Goal: Information Seeking & Learning: Get advice/opinions

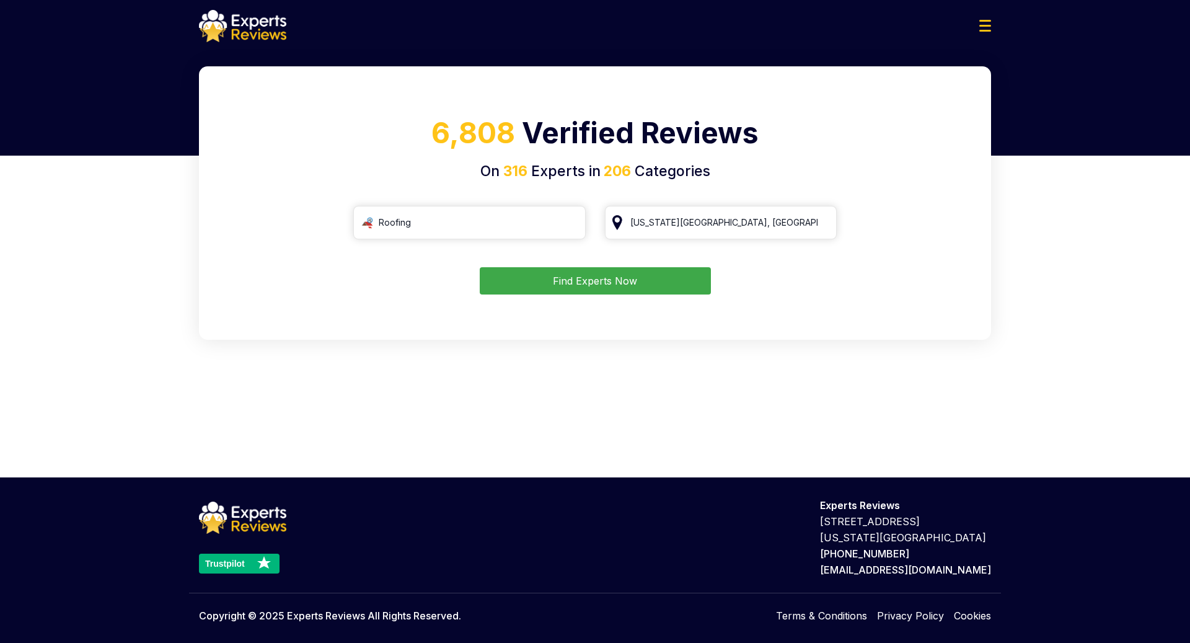
click at [571, 279] on button "Find Experts Now" at bounding box center [595, 280] width 231 height 27
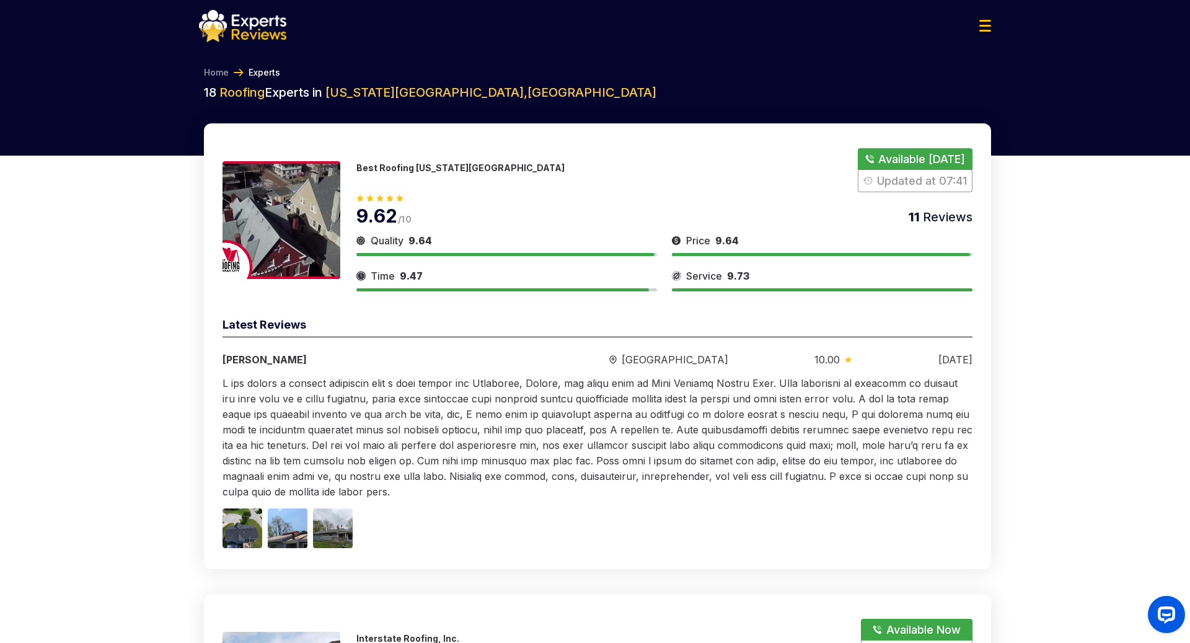
click at [896, 159] on button "Show Number" at bounding box center [915, 170] width 115 height 44
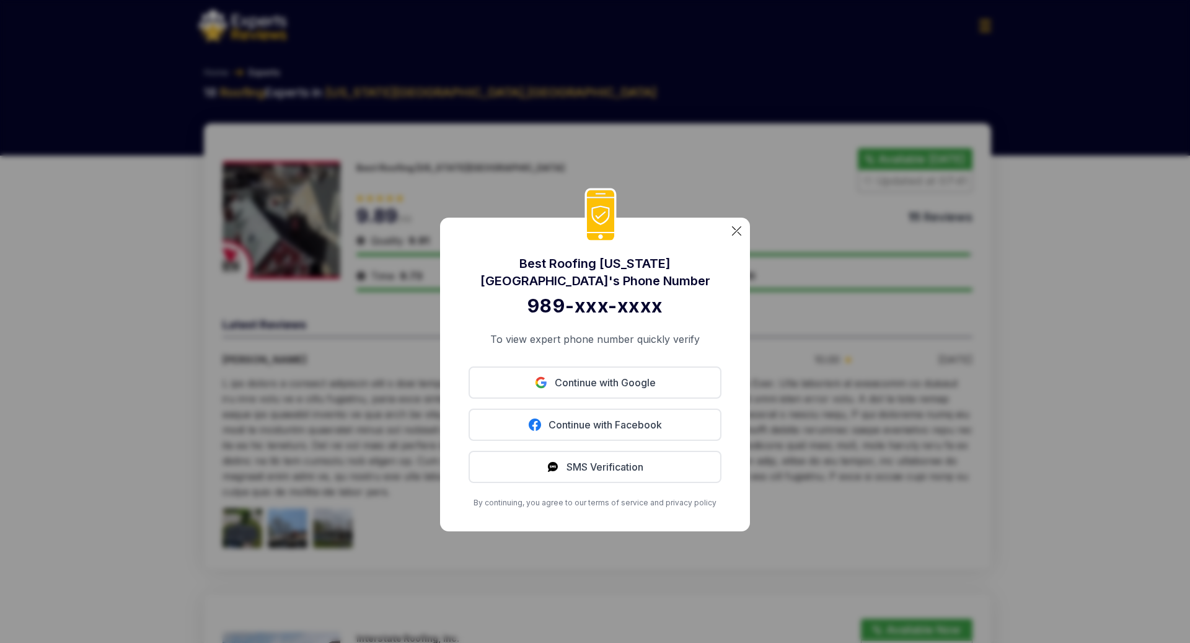
click at [736, 230] on img at bounding box center [736, 230] width 9 height 9
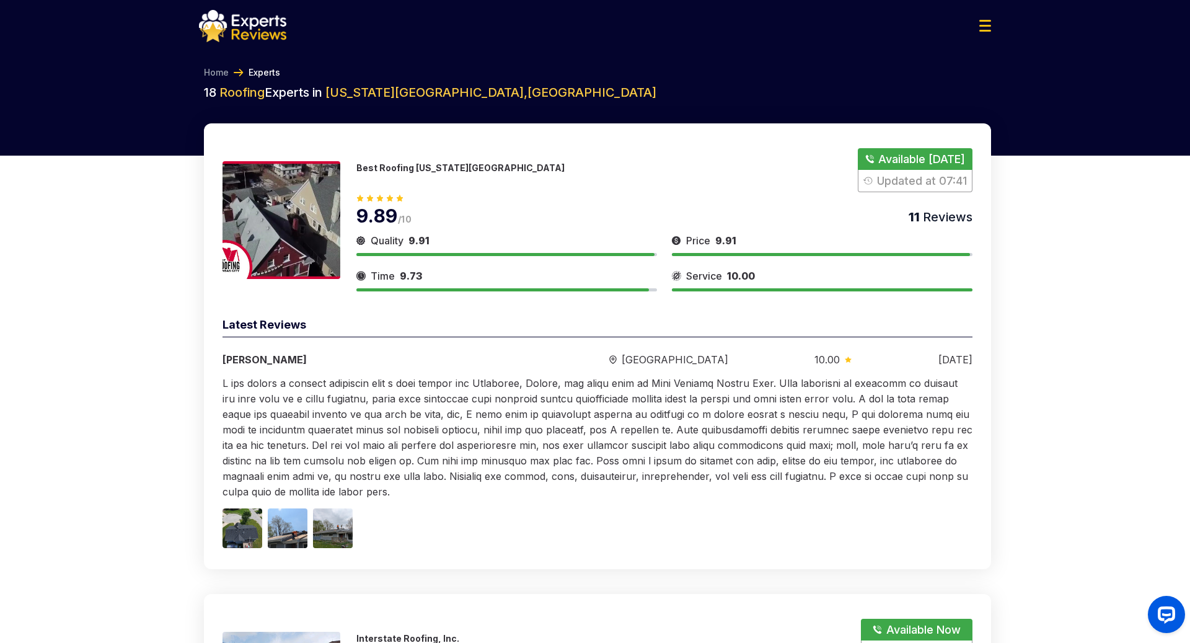
click at [407, 165] on p "Best Roofing [US_STATE][GEOGRAPHIC_DATA]" at bounding box center [460, 167] width 208 height 11
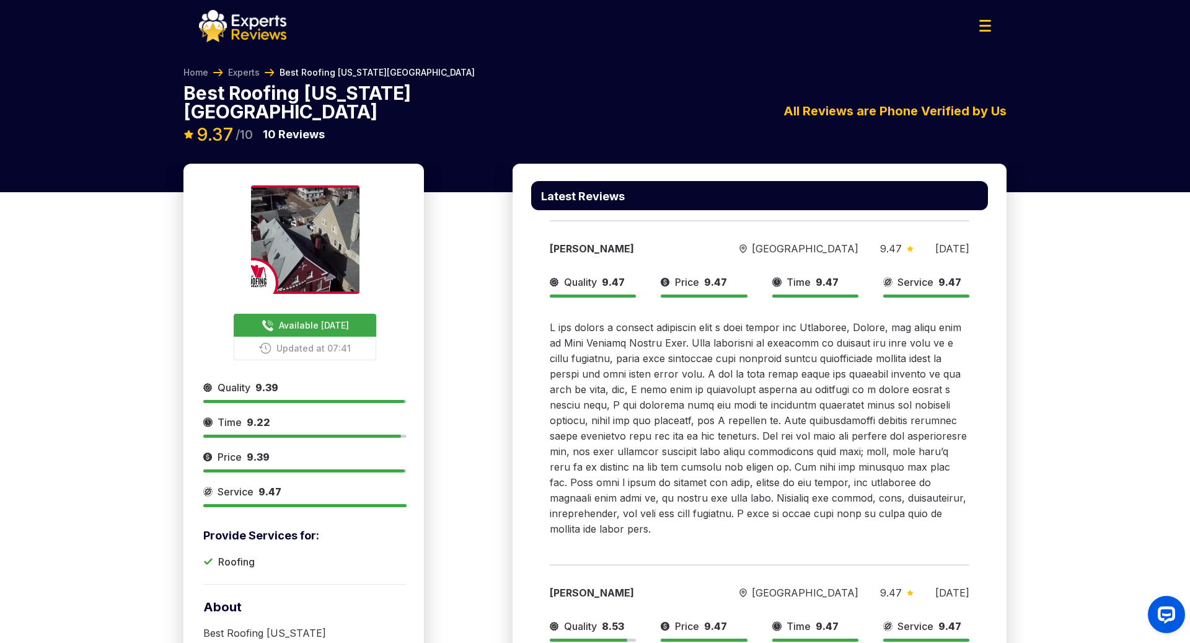
click at [312, 319] on span "Available [DATE]" at bounding box center [314, 325] width 70 height 13
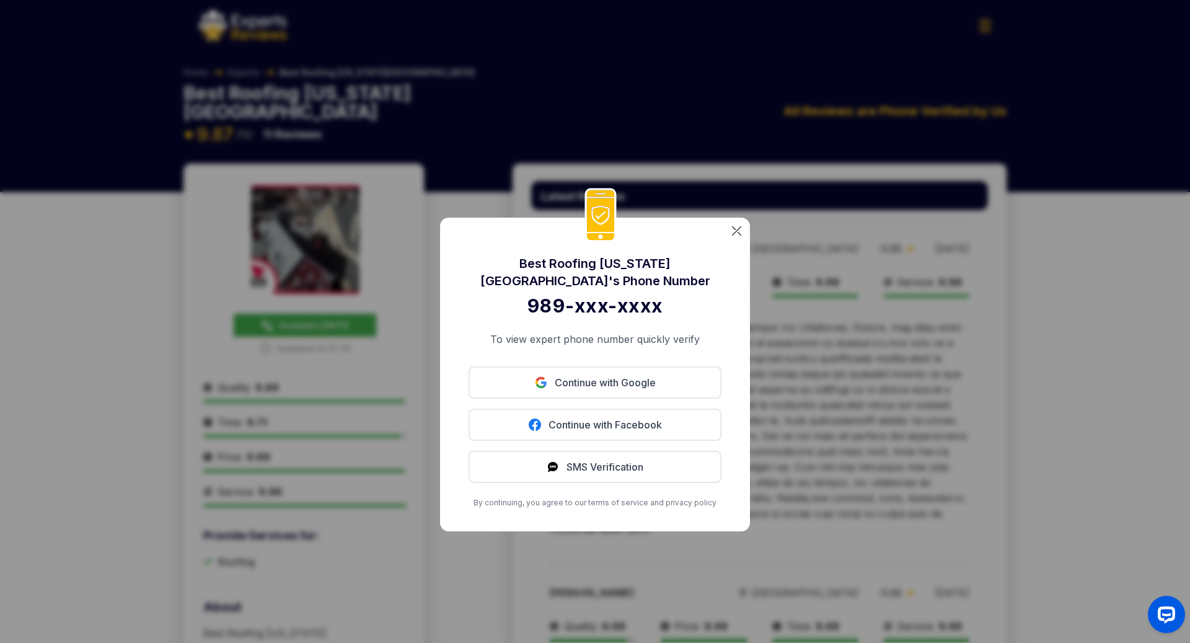
click at [740, 231] on img at bounding box center [736, 230] width 9 height 9
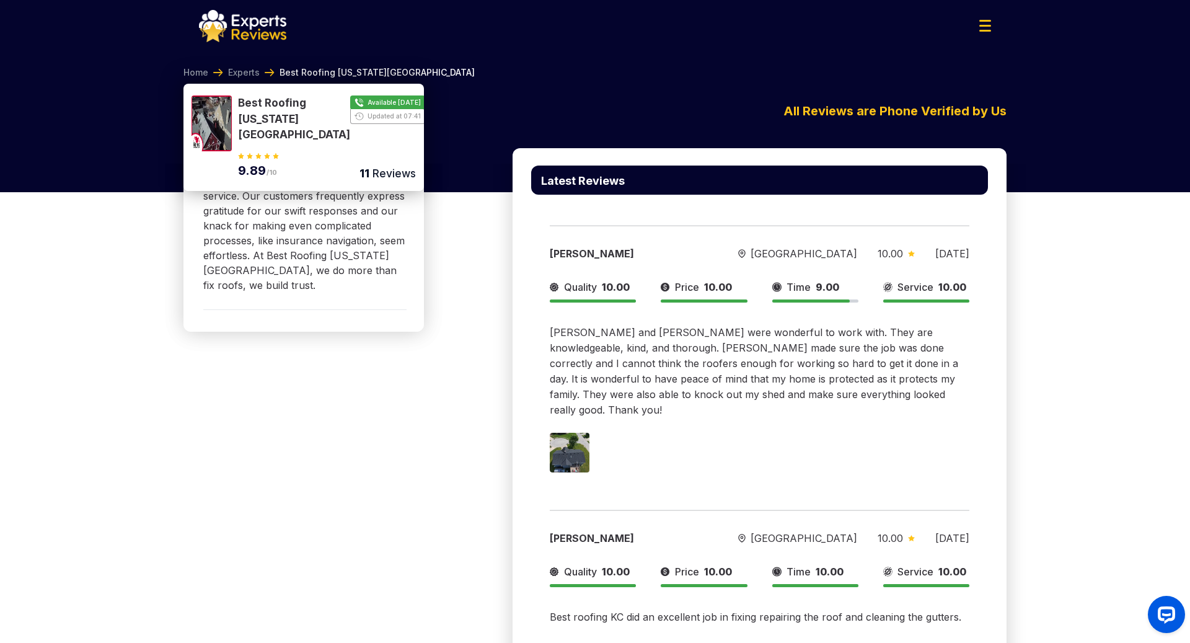
scroll to position [776, 0]
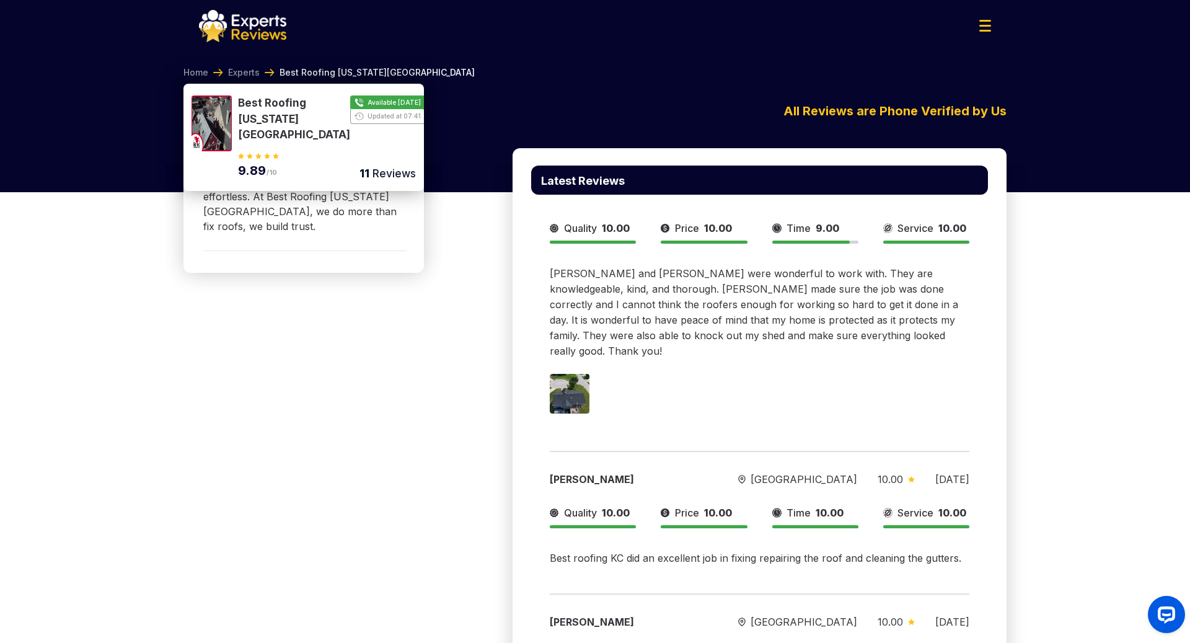
click at [393, 101] on button "Show Number" at bounding box center [327, 119] width 178 height 48
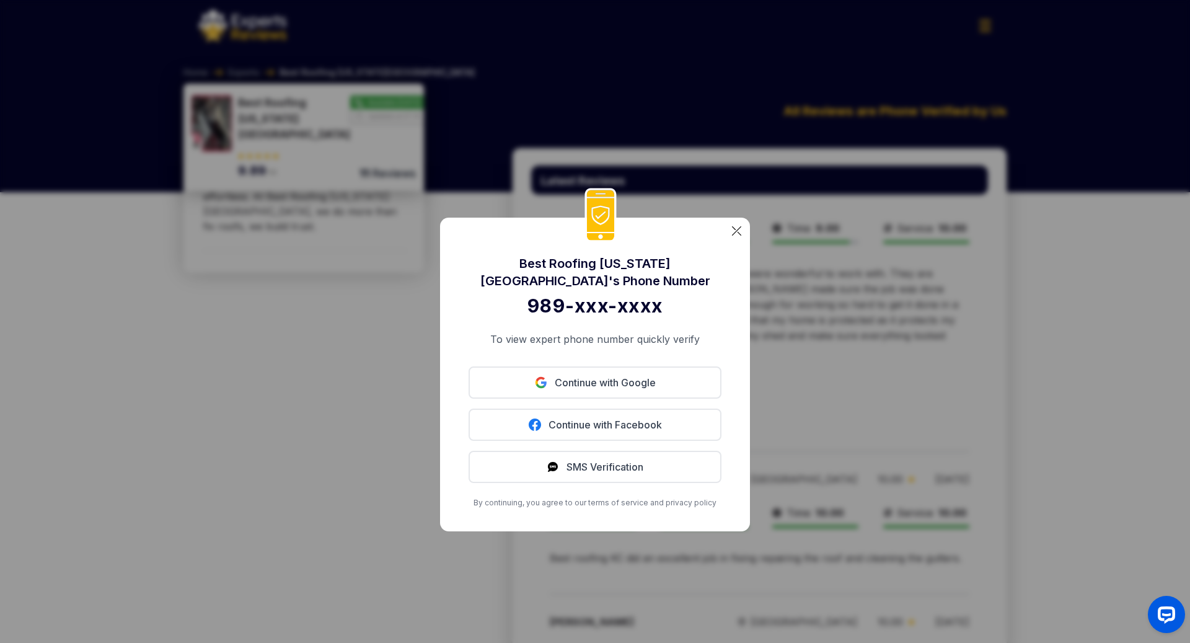
click at [734, 227] on img at bounding box center [736, 230] width 9 height 9
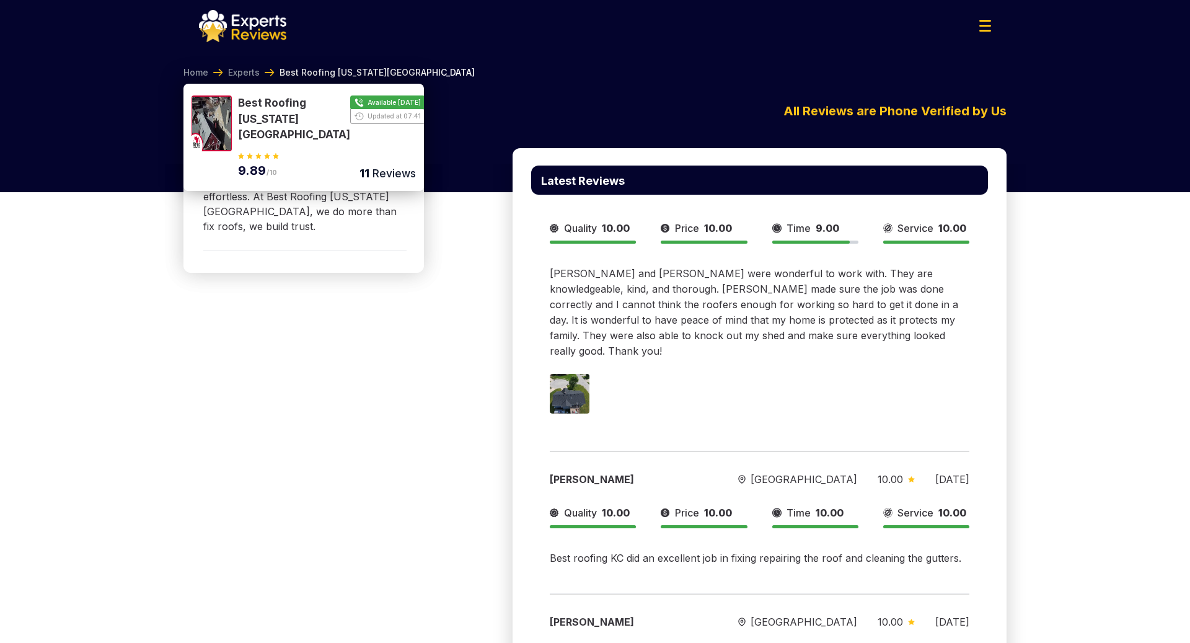
scroll to position [0, 0]
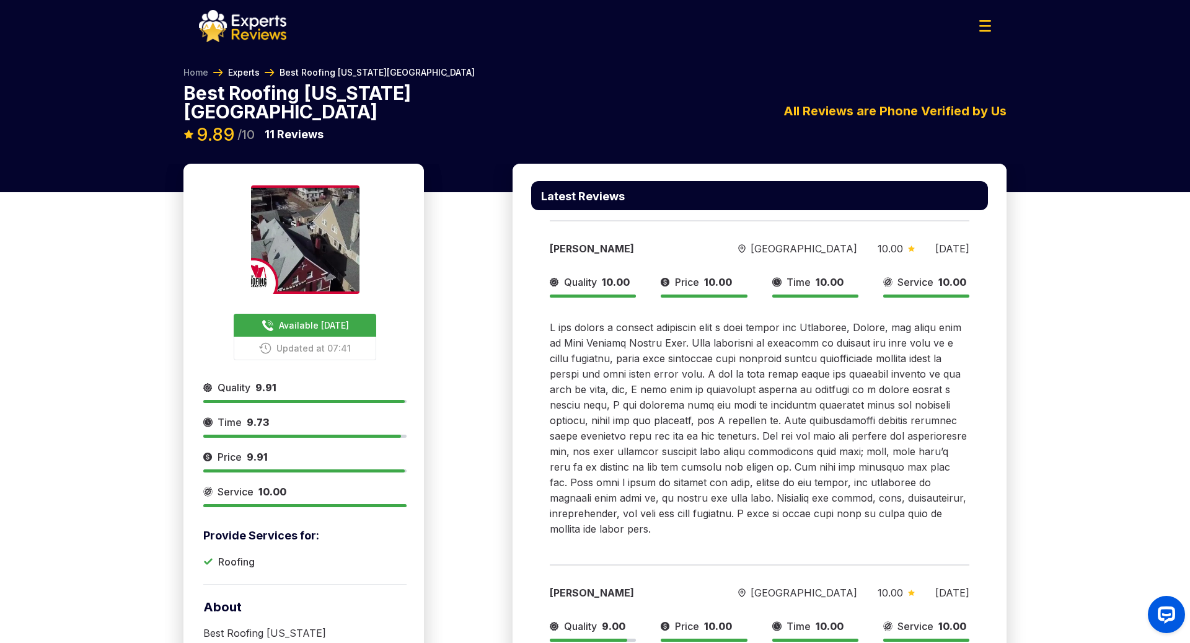
click at [247, 71] on link "Experts" at bounding box center [244, 72] width 32 height 12
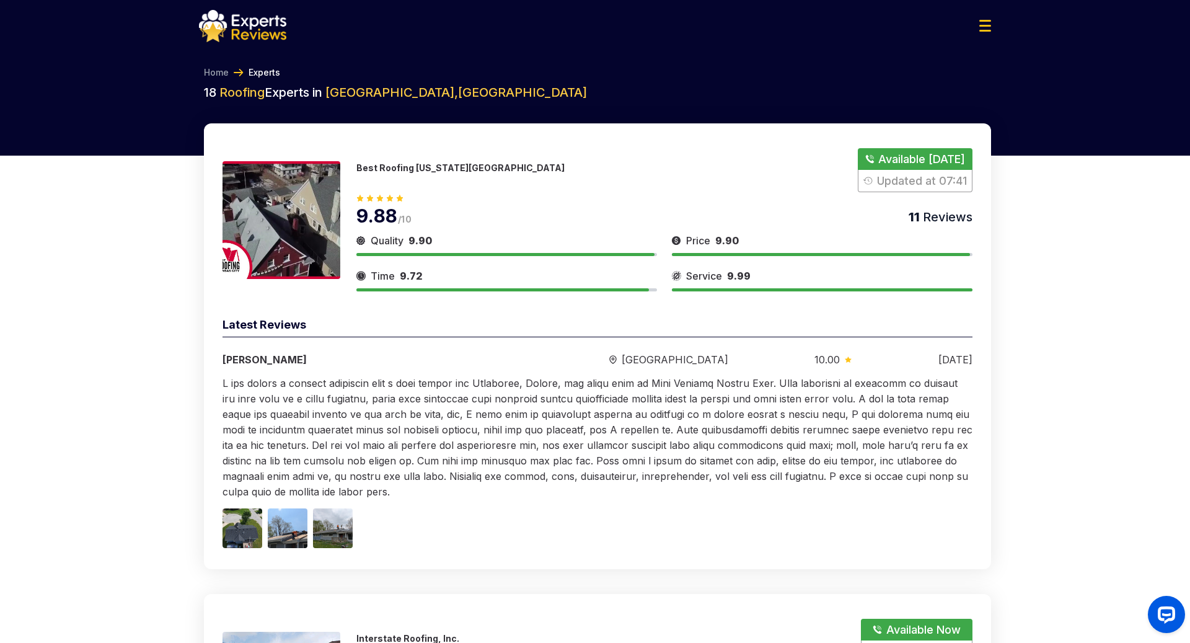
click at [418, 167] on p "Best Roofing [US_STATE][GEOGRAPHIC_DATA]" at bounding box center [460, 167] width 208 height 11
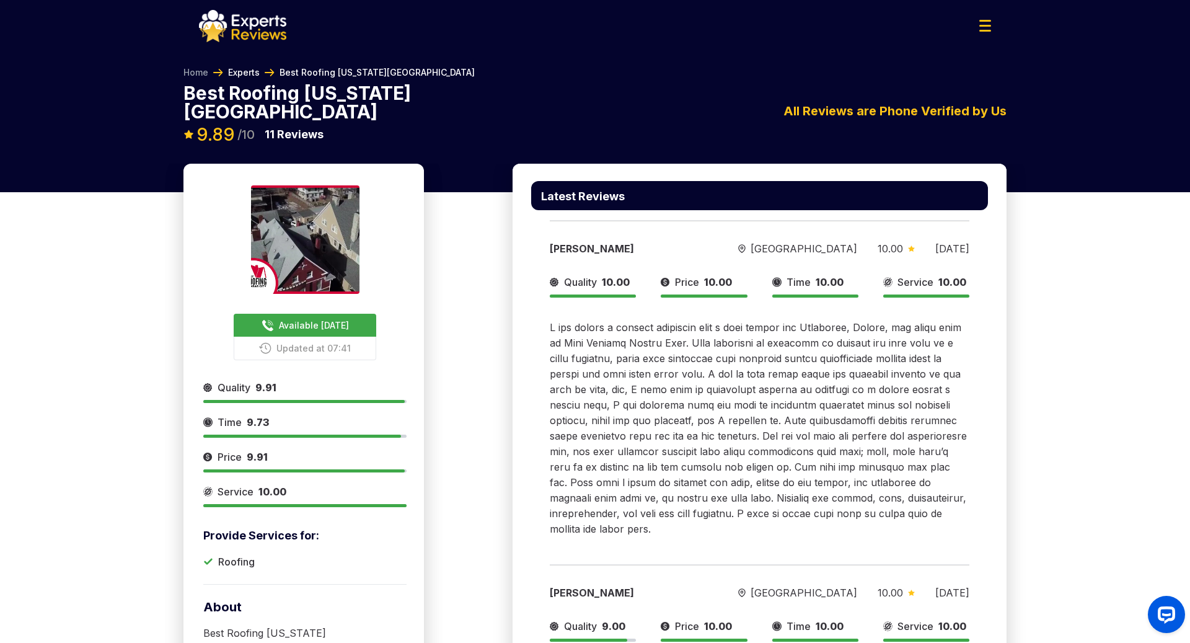
click at [242, 71] on link "Experts" at bounding box center [244, 72] width 32 height 12
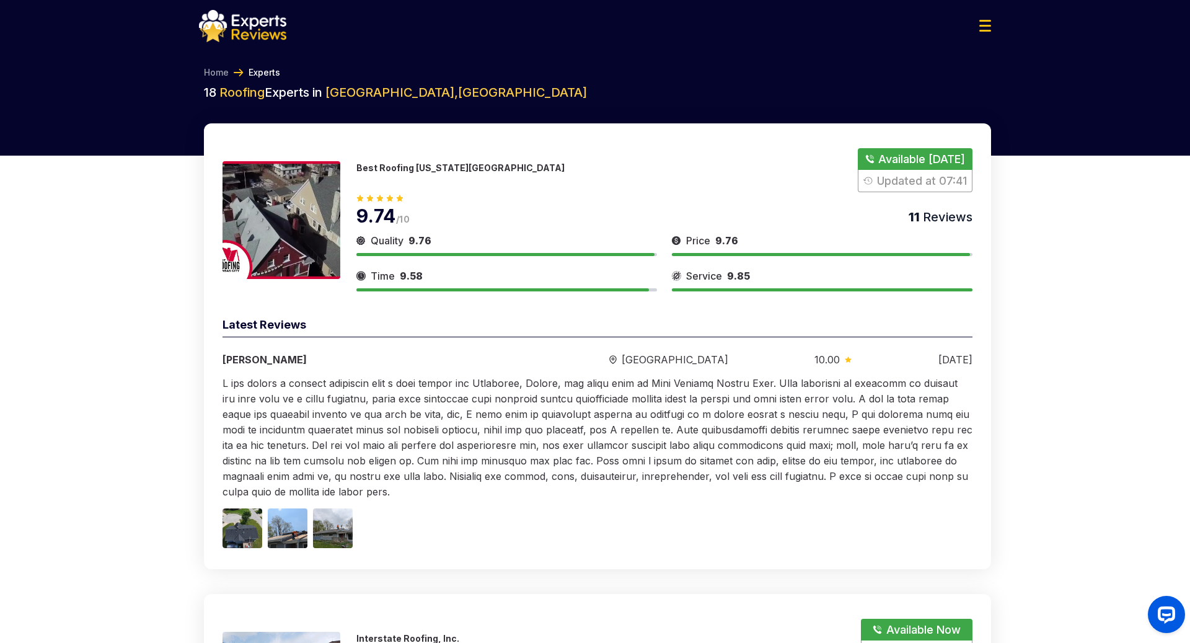
click at [420, 167] on p "Best Roofing [US_STATE][GEOGRAPHIC_DATA]" at bounding box center [460, 167] width 208 height 11
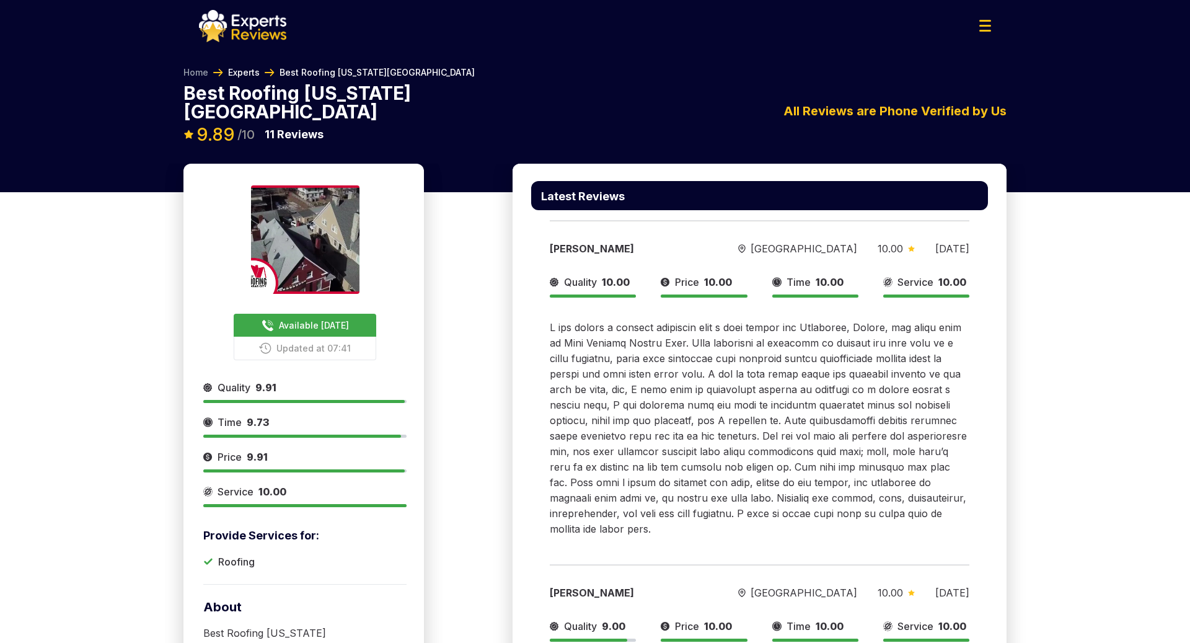
click at [250, 71] on link "Experts" at bounding box center [244, 72] width 32 height 12
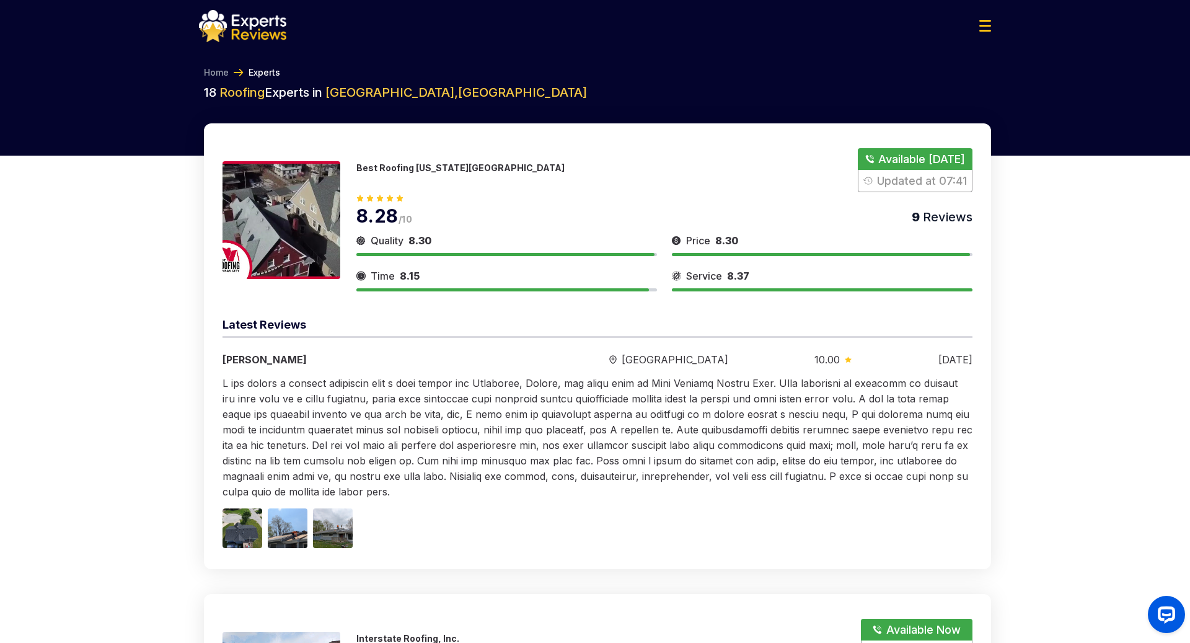
click at [407, 166] on p "Best Roofing [US_STATE][GEOGRAPHIC_DATA]" at bounding box center [460, 167] width 208 height 11
